Goal: Task Accomplishment & Management: Manage account settings

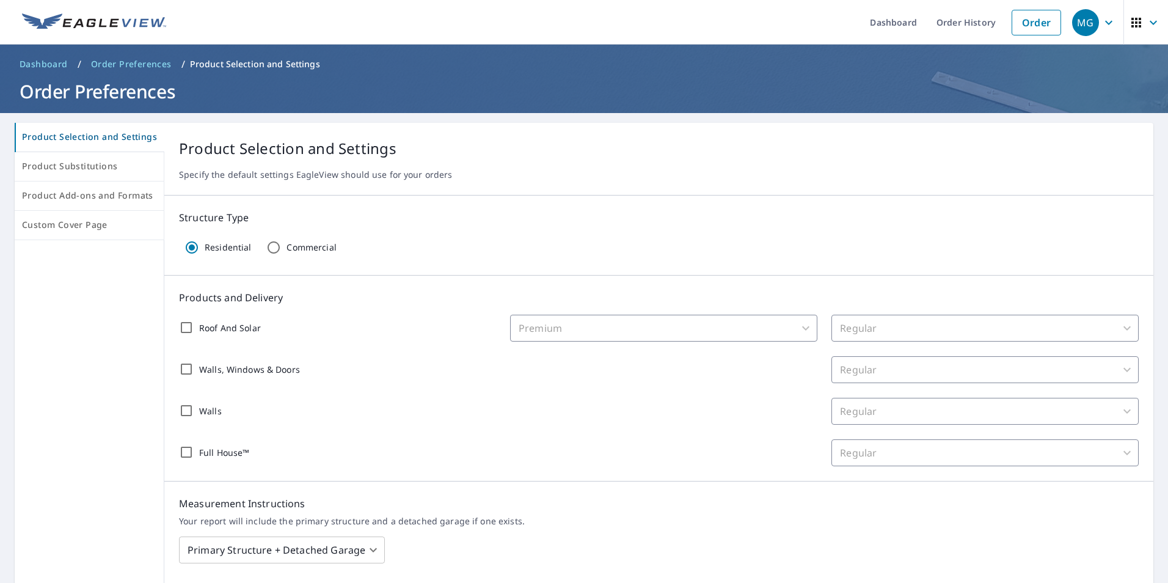
click at [41, 70] on link "Dashboard" at bounding box center [44, 64] width 58 height 20
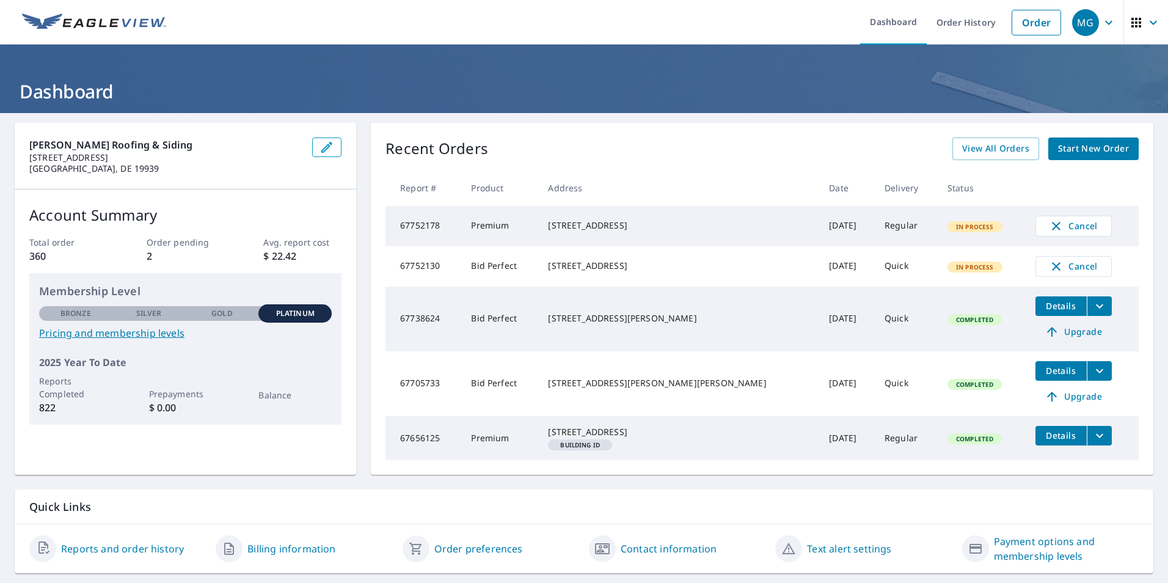
click at [594, 268] on div "[STREET_ADDRESS]" at bounding box center [678, 266] width 261 height 12
click at [513, 272] on td "Bid Perfect" at bounding box center [499, 266] width 77 height 40
click at [949, 271] on span "In Process" at bounding box center [975, 267] width 53 height 9
click at [948, 267] on div "In Process" at bounding box center [975, 266] width 55 height 11
click at [618, 271] on div "[STREET_ADDRESS]" at bounding box center [678, 266] width 261 height 12
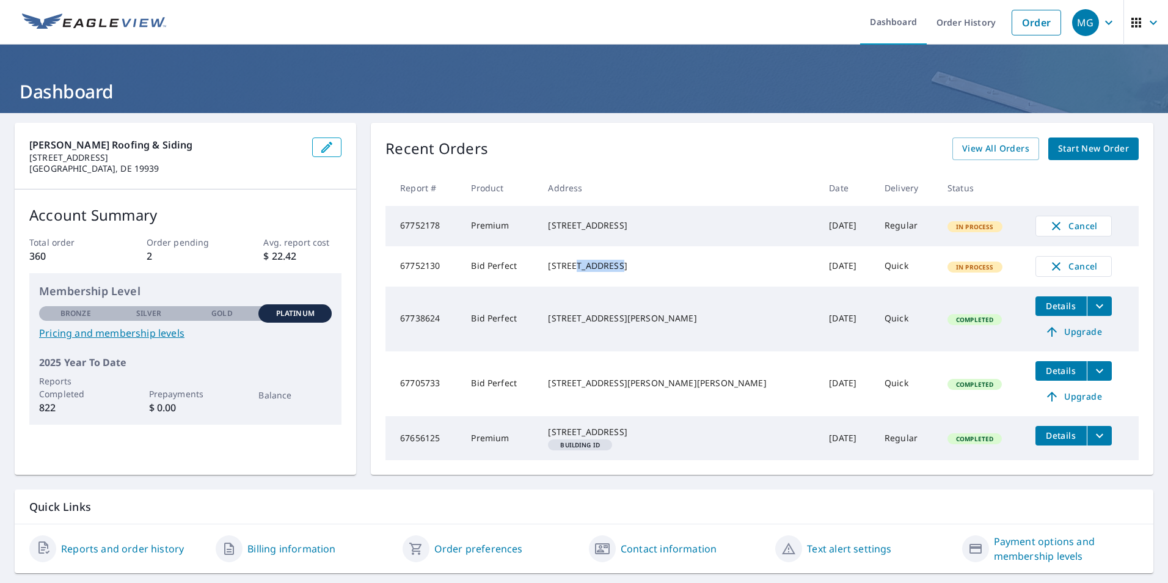
click at [618, 271] on div "[STREET_ADDRESS]" at bounding box center [678, 266] width 261 height 12
click at [875, 178] on th "Delivery" at bounding box center [906, 188] width 63 height 36
click at [979, 150] on span "View All Orders" at bounding box center [995, 148] width 67 height 15
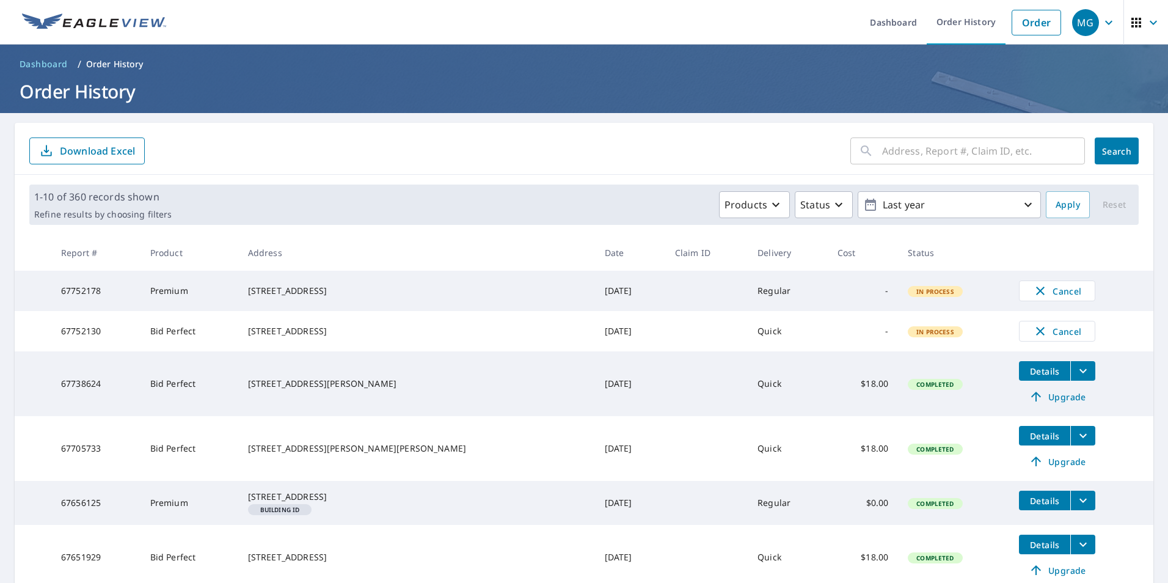
click at [326, 337] on div "[STREET_ADDRESS]" at bounding box center [416, 331] width 337 height 12
click at [1032, 332] on span "Cancel" at bounding box center [1057, 331] width 51 height 15
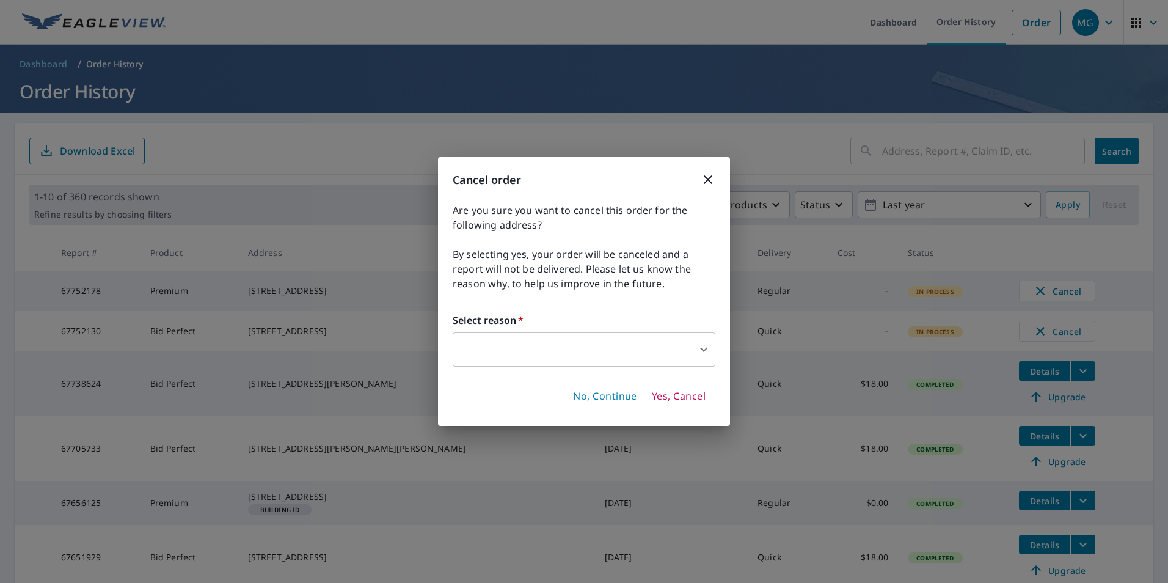
drag, startPoint x: 723, startPoint y: 356, endPoint x: 713, endPoint y: 354, distance: 10.5
click at [723, 356] on div "Cancel order Are you sure you want to cancel this order for the following addre…" at bounding box center [584, 291] width 292 height 269
click at [709, 353] on body "MG MG Dashboard Order History Order MG Dashboard / Order History Order History …" at bounding box center [584, 291] width 1168 height 583
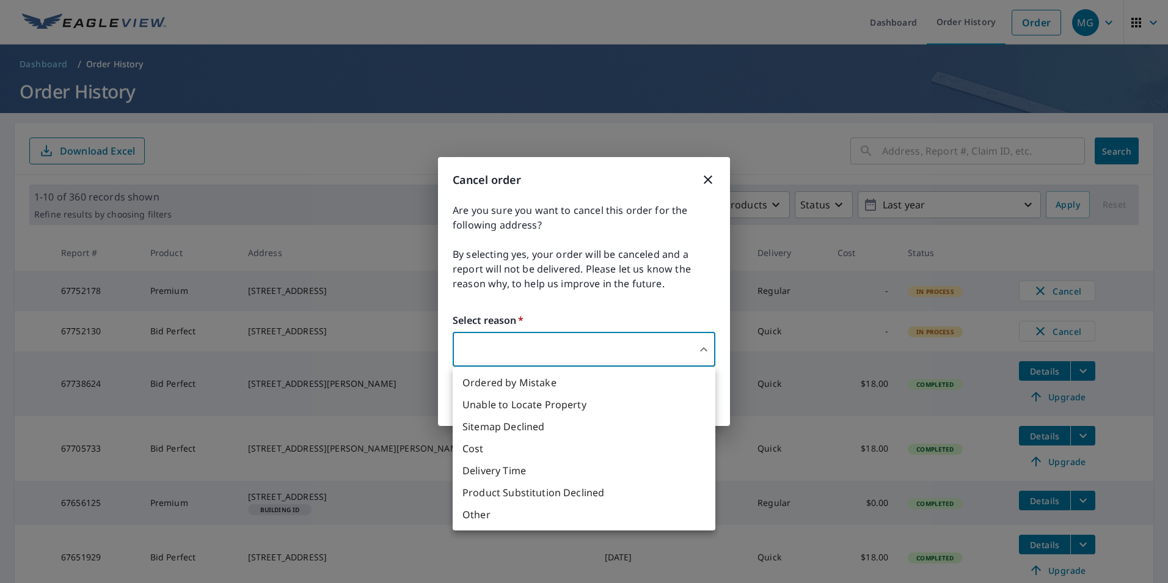
click at [527, 519] on li "Other" at bounding box center [584, 514] width 263 height 22
type input "36"
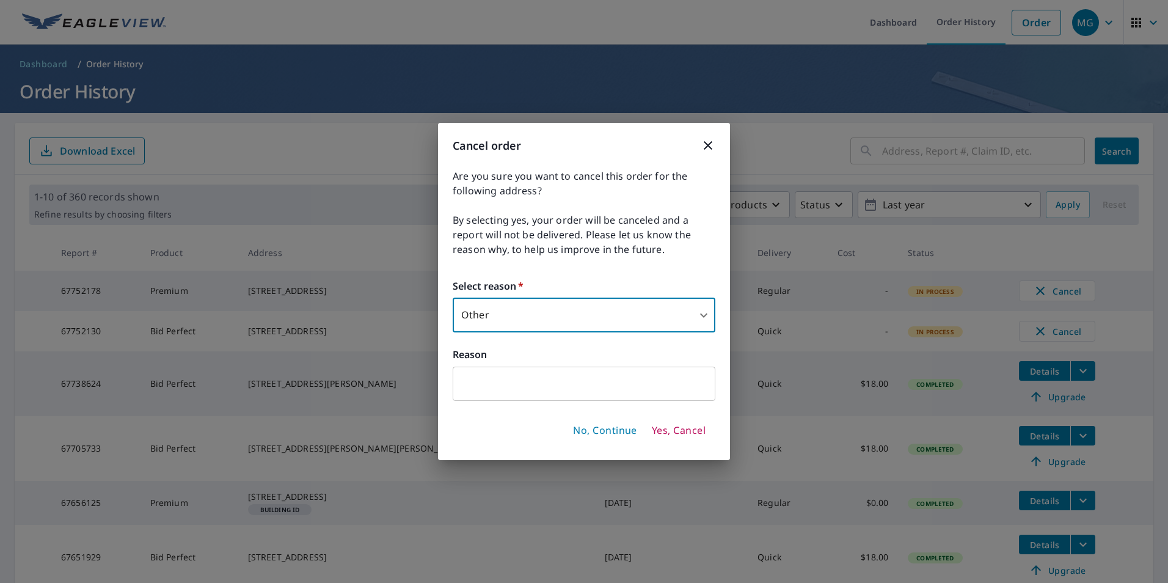
click at [533, 384] on input "text" at bounding box center [584, 384] width 263 height 34
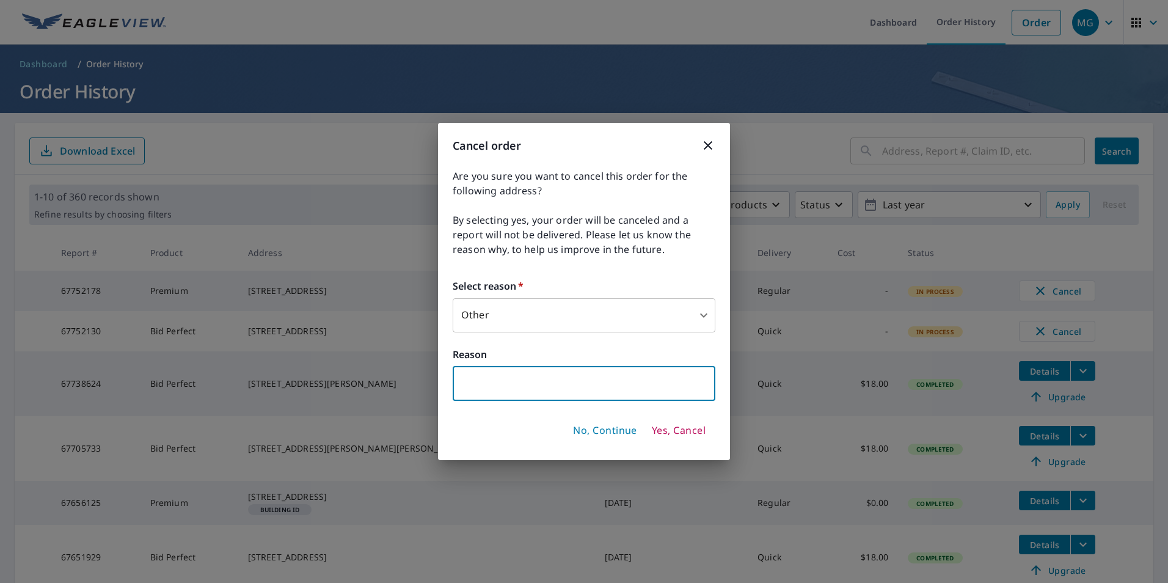
click at [708, 139] on icon "button" at bounding box center [708, 145] width 15 height 15
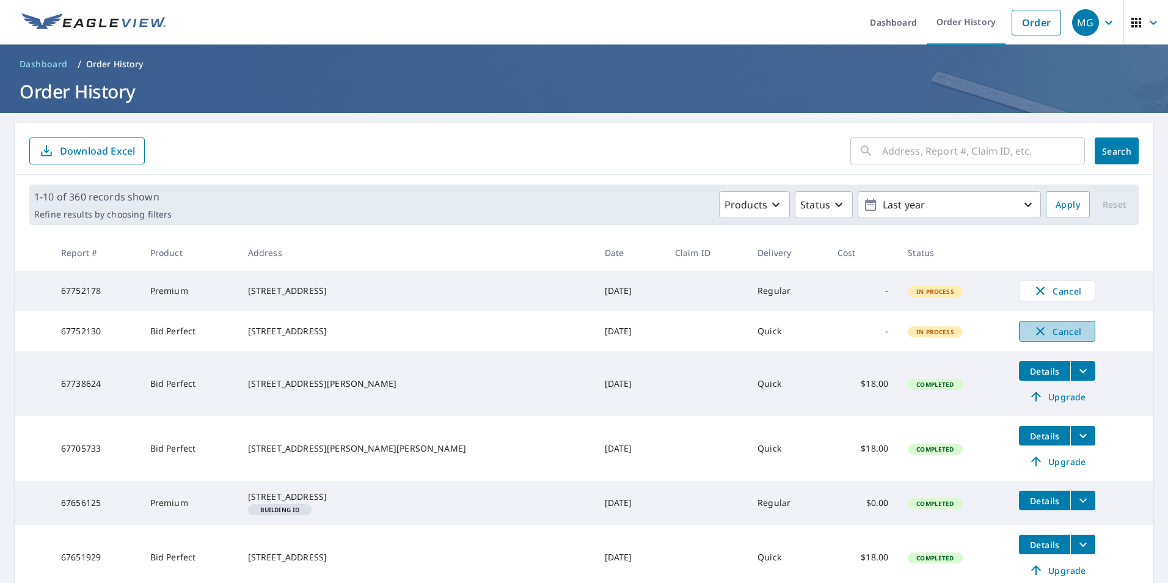
click at [1032, 338] on span "Cancel" at bounding box center [1057, 331] width 51 height 15
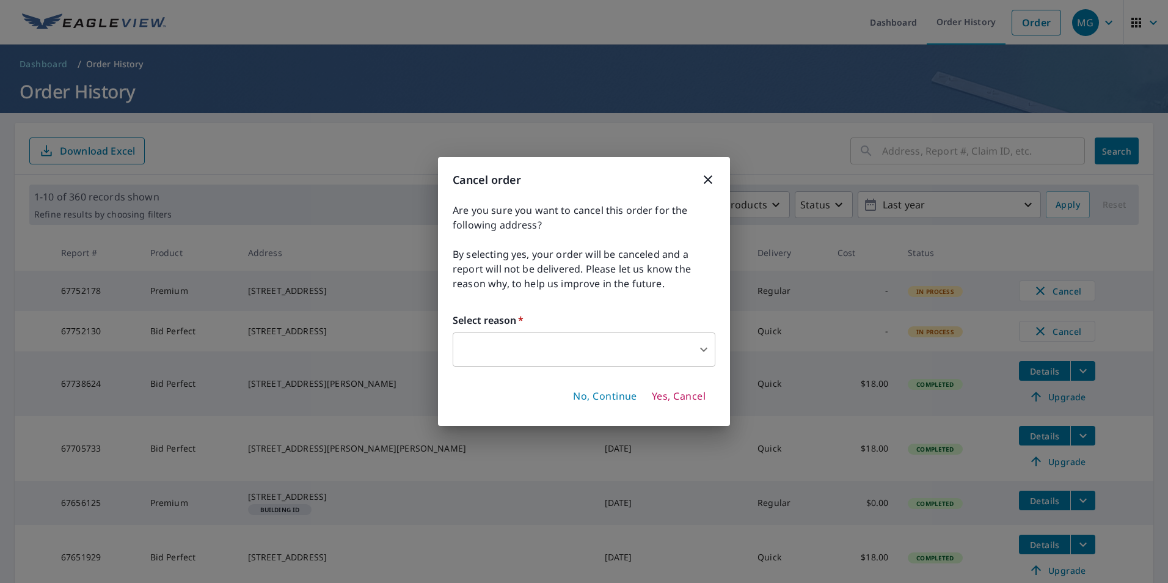
click at [673, 399] on span "Yes, Cancel" at bounding box center [679, 396] width 54 height 13
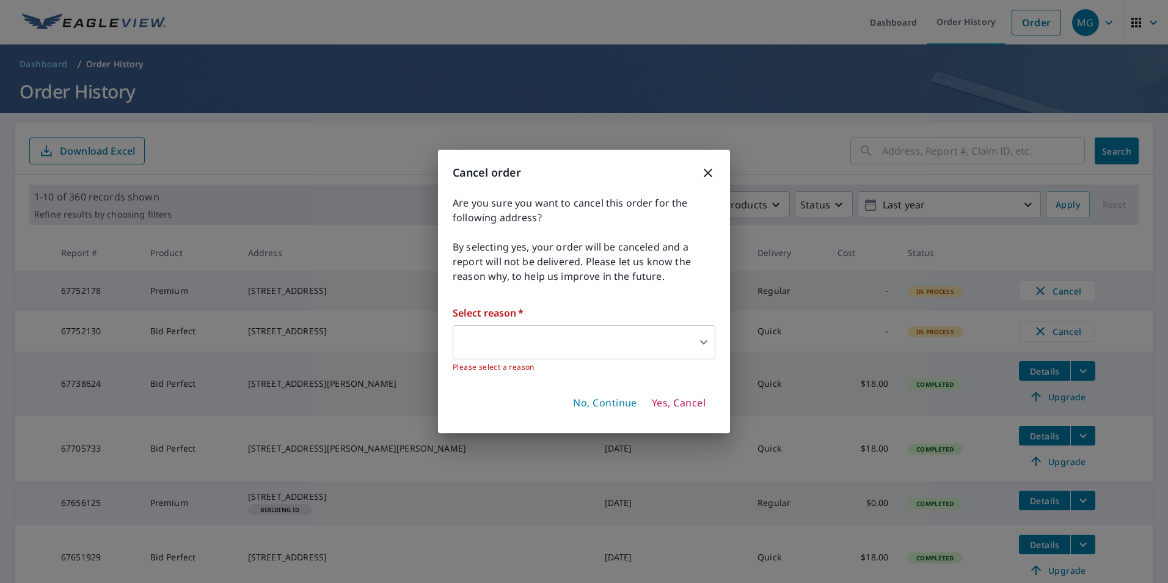
click at [667, 344] on body "MG MG Dashboard Order History Order MG Dashboard / Order History Order History …" at bounding box center [584, 291] width 1168 height 583
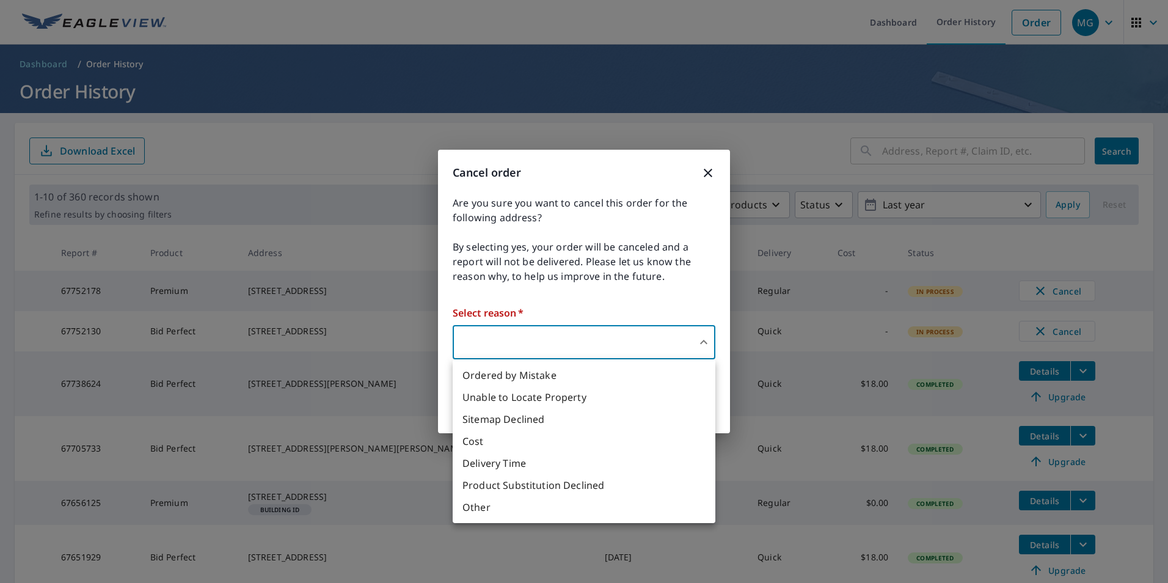
click at [524, 378] on li "Ordered by Mistake" at bounding box center [584, 375] width 263 height 22
type input "30"
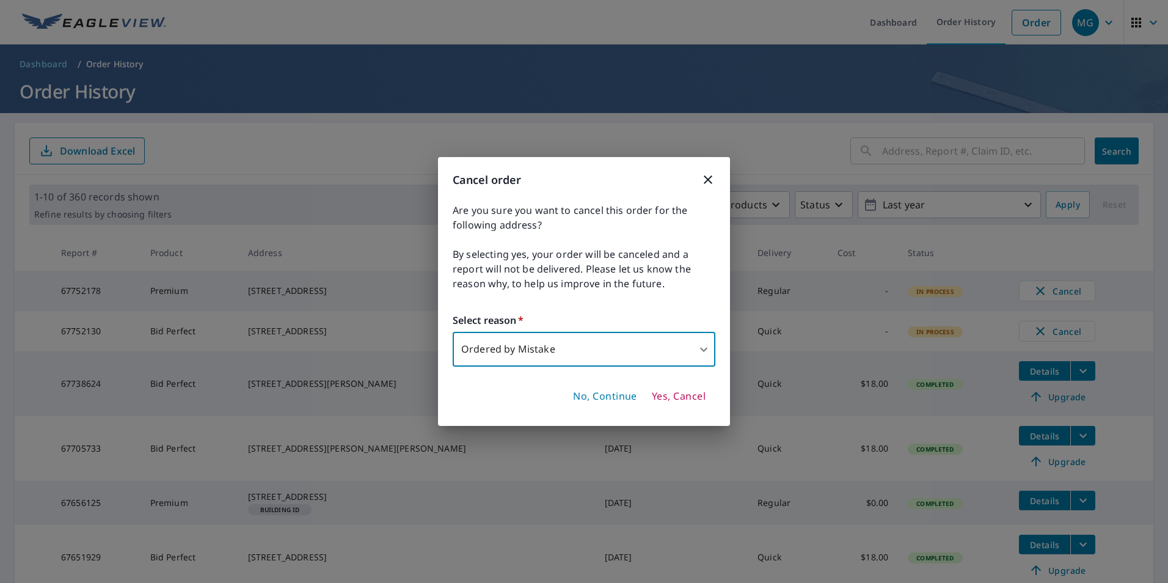
click at [671, 396] on span "Yes, Cancel" at bounding box center [679, 396] width 54 height 13
